Goal: Obtain resource: Download file/media

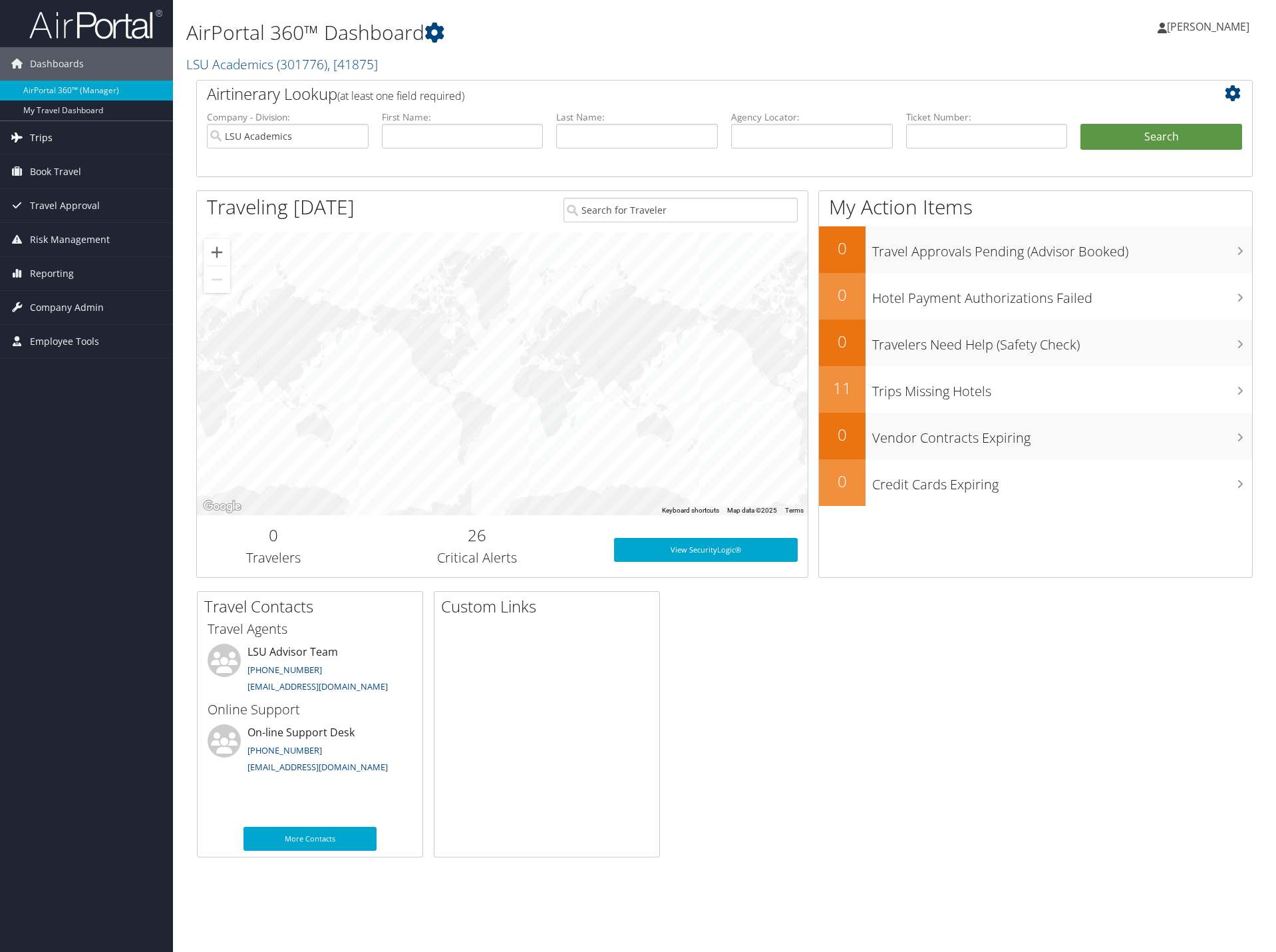
click at [42, 139] on span "Trips" at bounding box center [42, 137] width 23 height 33
click at [68, 181] on link "Current/Future Trips" at bounding box center [86, 184] width 173 height 20
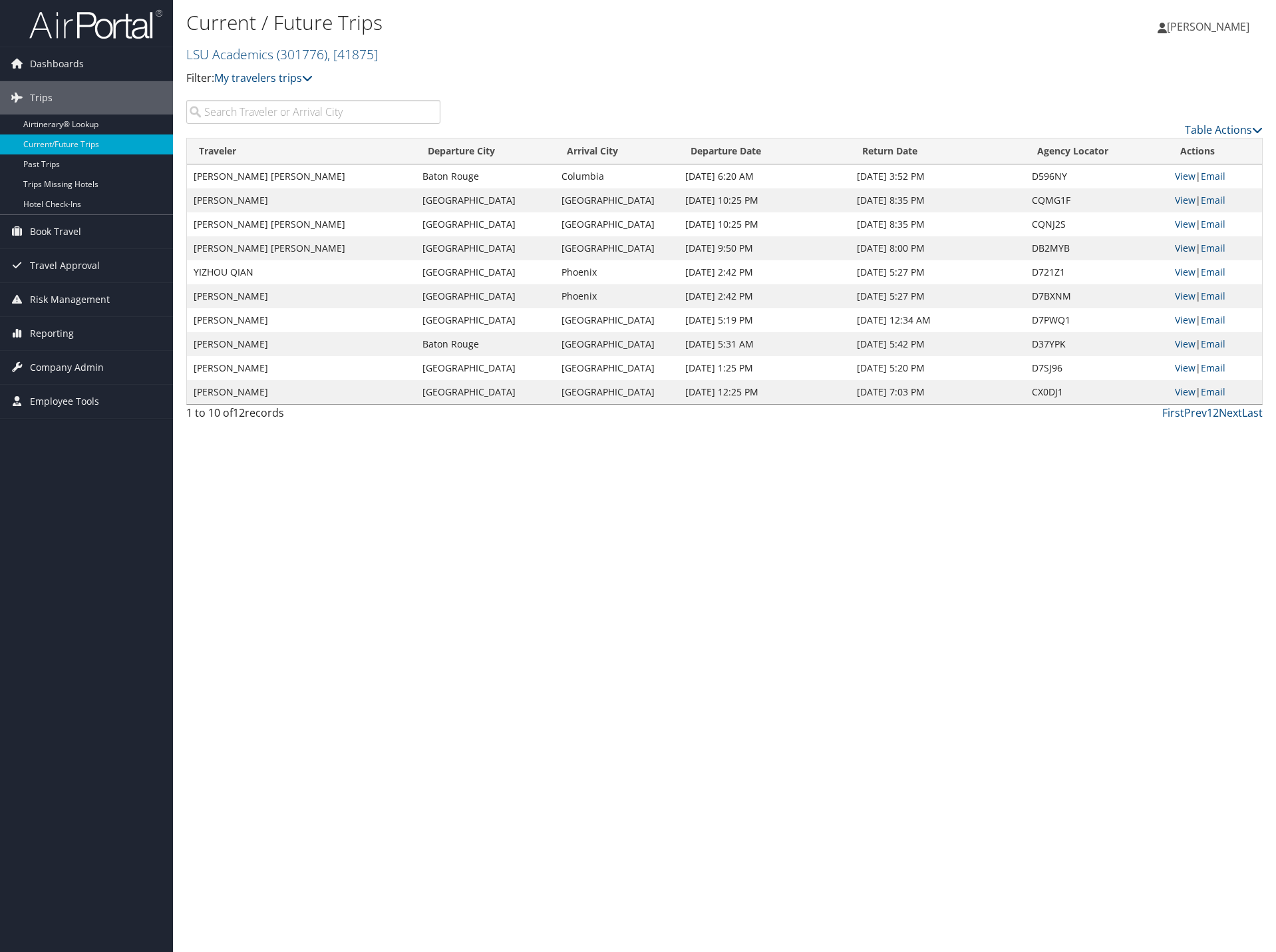
click at [1189, 243] on link "View" at bounding box center [1186, 247] width 21 height 12
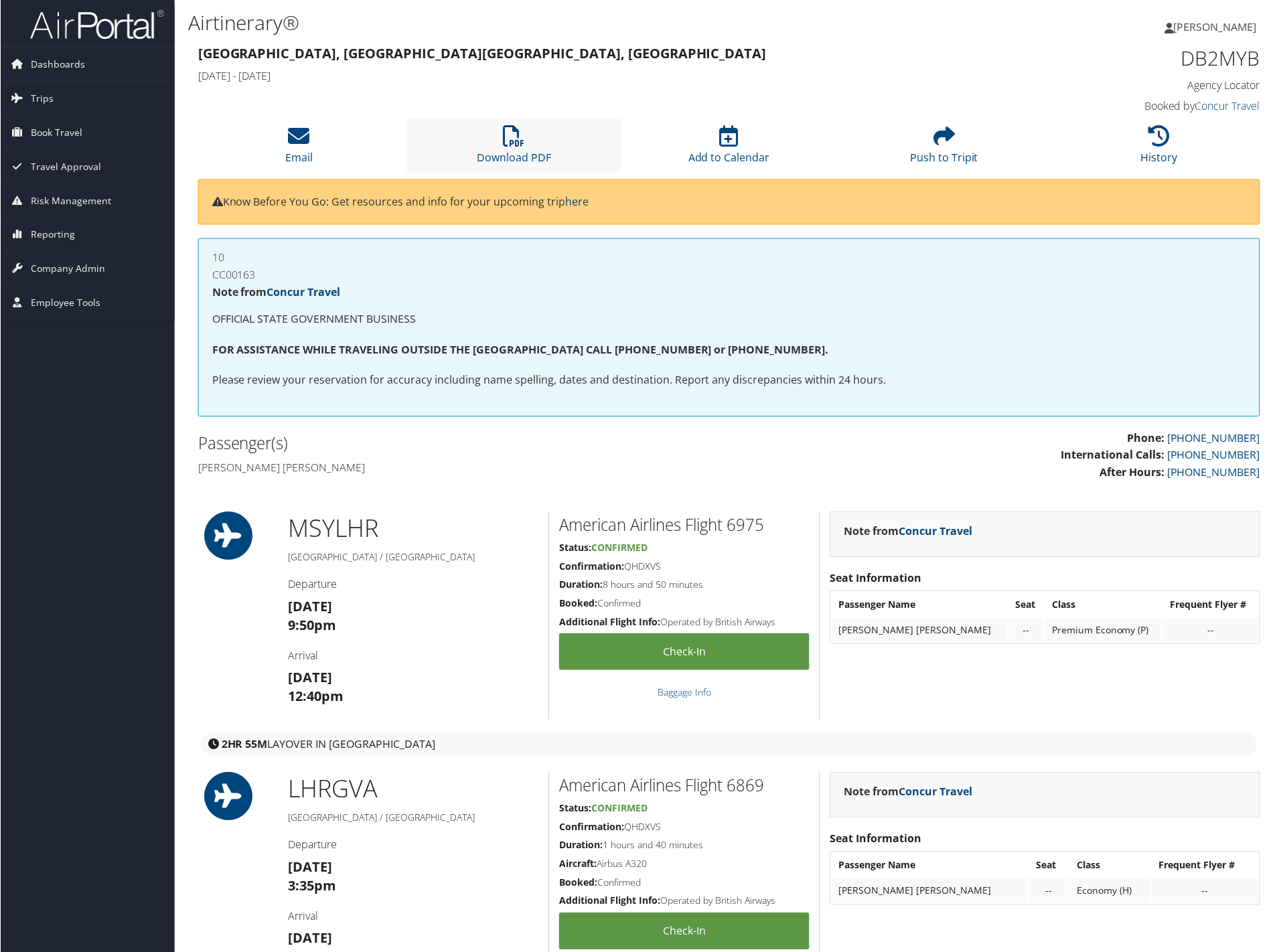
click at [527, 139] on li "Download PDF" at bounding box center [514, 145] width 216 height 54
